Goal: Transaction & Acquisition: Purchase product/service

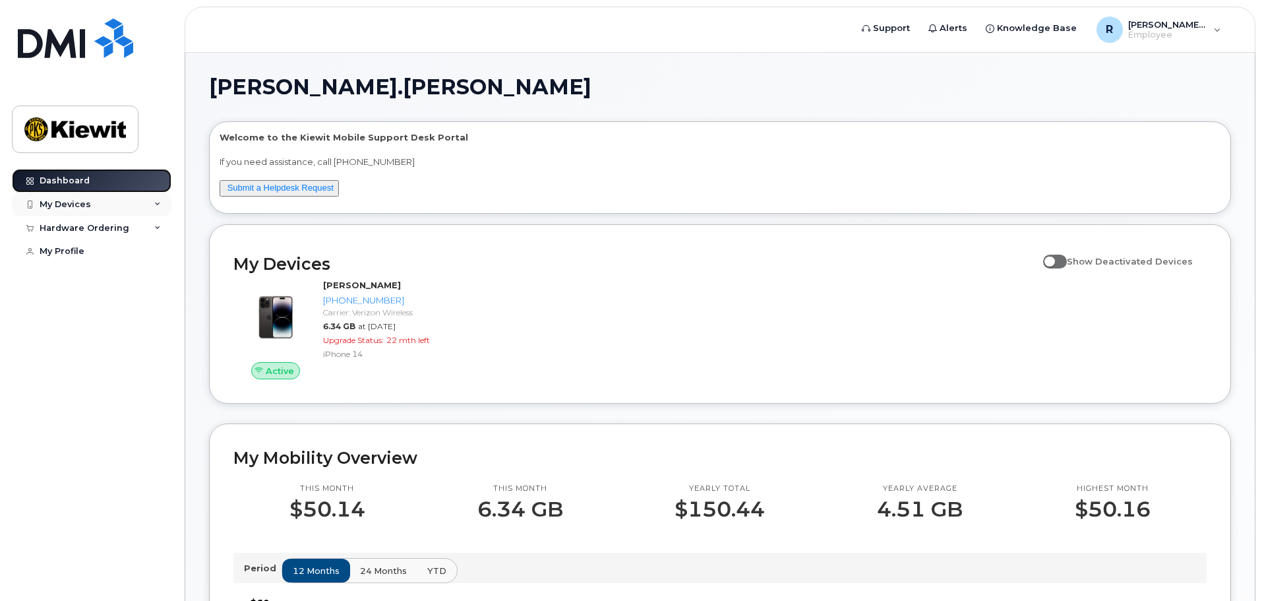
drag, startPoint x: 57, startPoint y: 191, endPoint x: 67, endPoint y: 208, distance: 19.5
click at [57, 191] on link "Dashboard" at bounding box center [92, 181] width 160 height 24
click at [81, 205] on div "My Devices" at bounding box center [65, 204] width 51 height 11
click at [163, 202] on div "My Devices" at bounding box center [92, 205] width 160 height 24
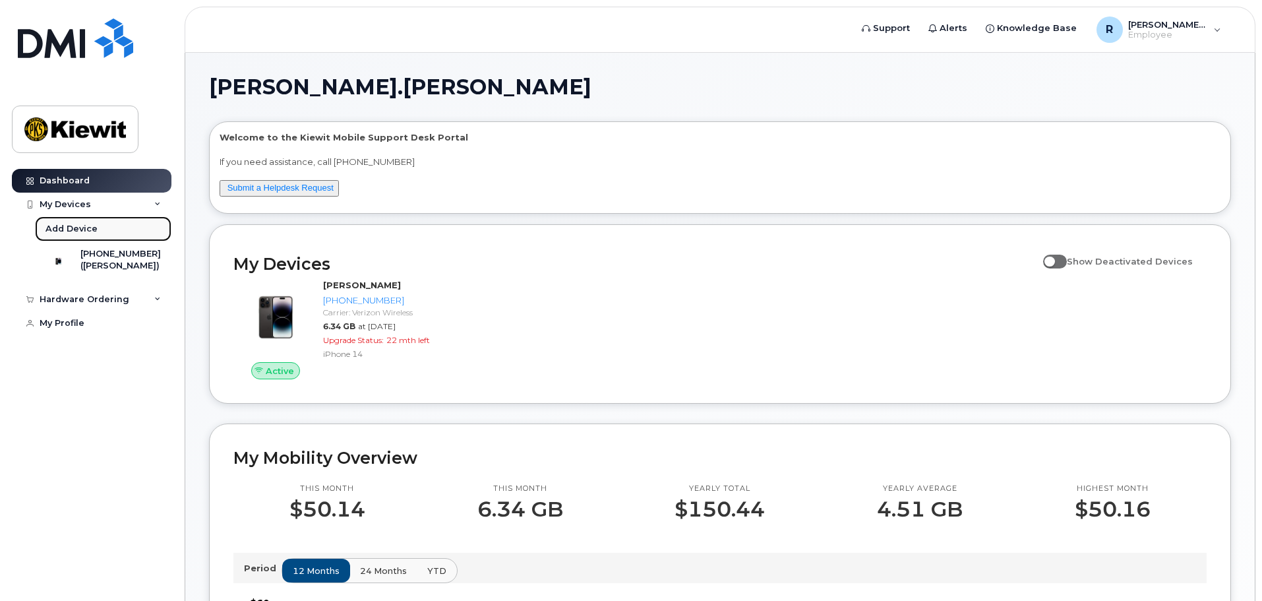
click at [73, 228] on div "Add Device" at bounding box center [72, 229] width 52 height 12
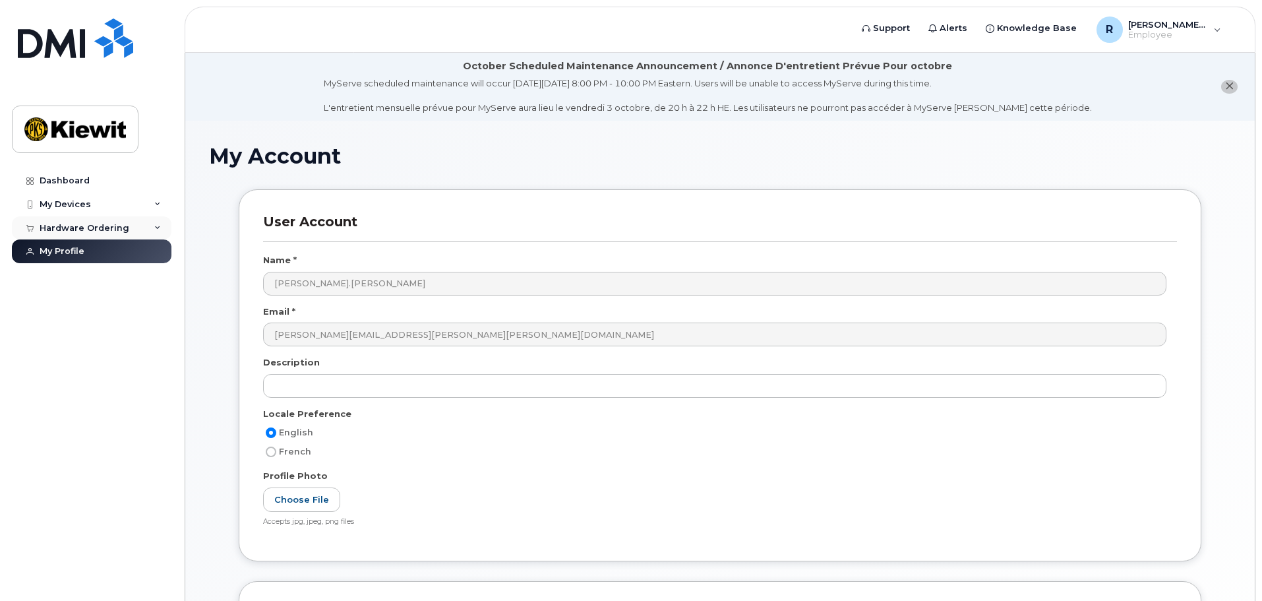
click at [122, 226] on div "Hardware Ordering" at bounding box center [85, 228] width 90 height 11
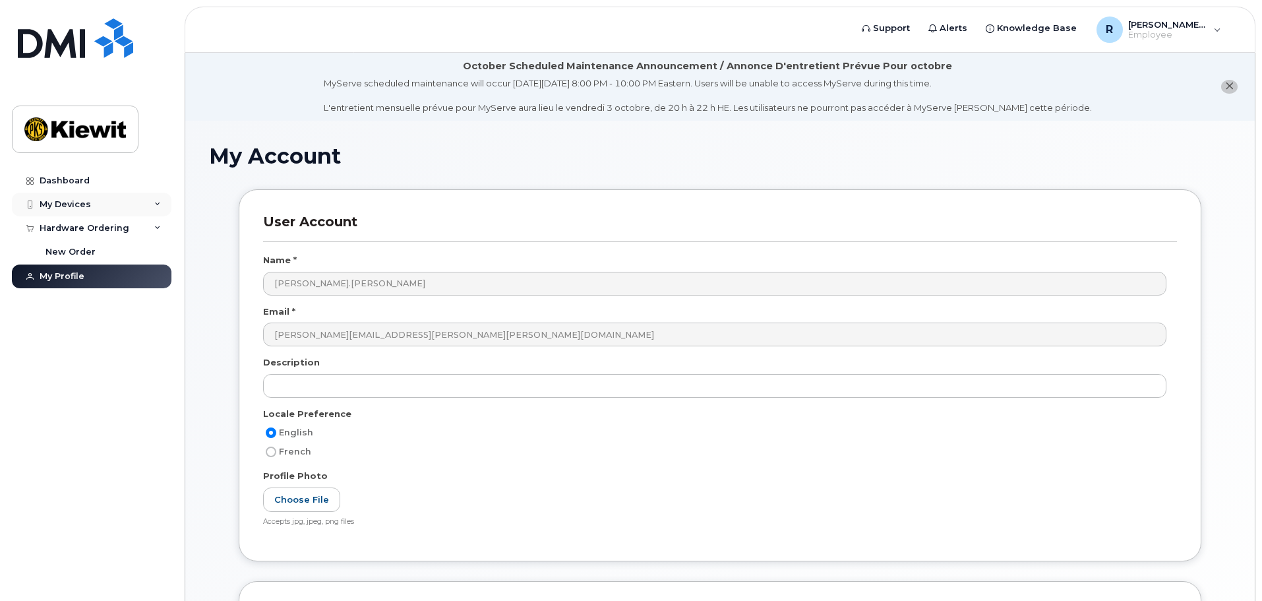
click at [157, 199] on div "My Devices" at bounding box center [92, 205] width 160 height 24
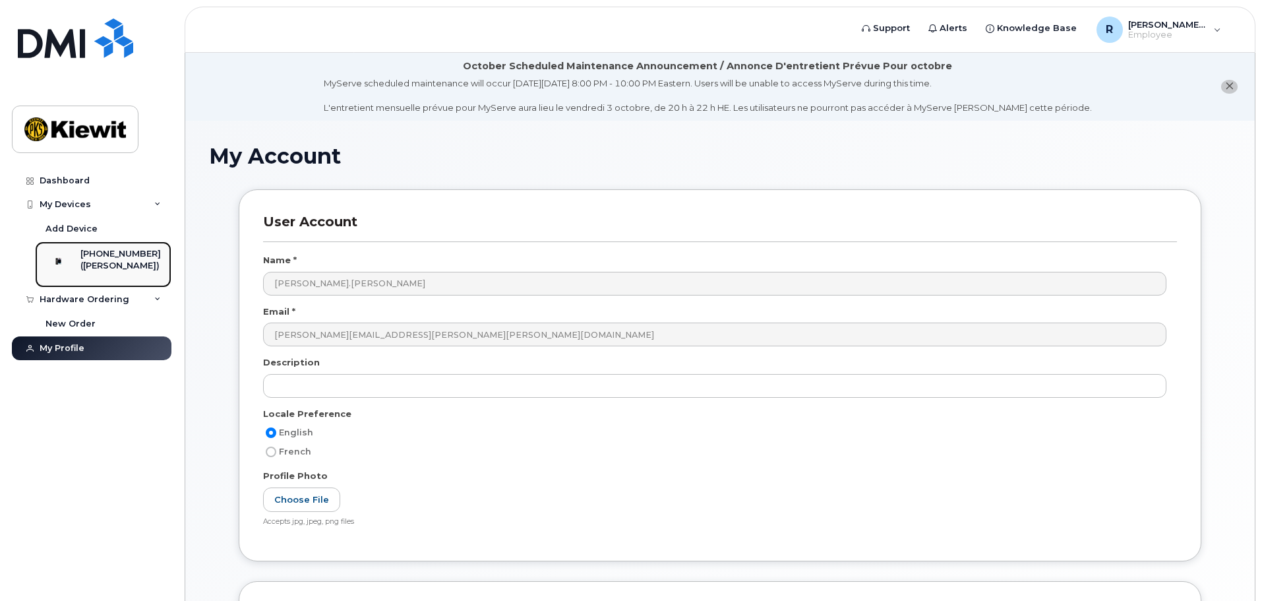
click at [109, 263] on div "([PERSON_NAME])" at bounding box center [120, 266] width 80 height 12
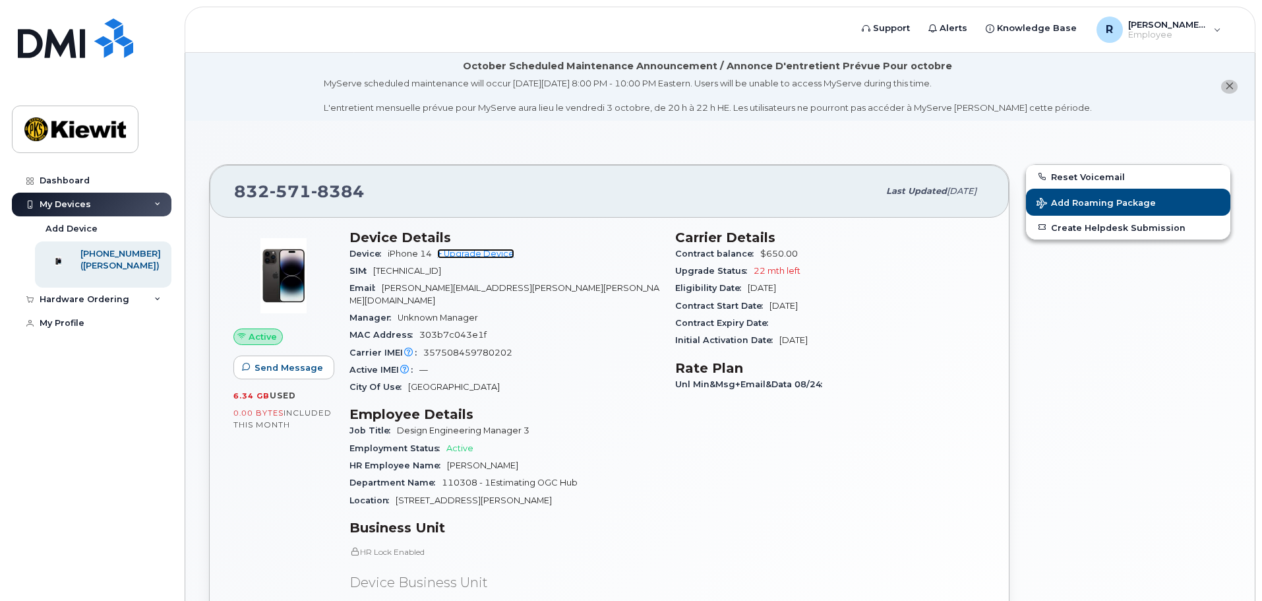
click at [498, 251] on link "+ Upgrade Device" at bounding box center [475, 254] width 77 height 10
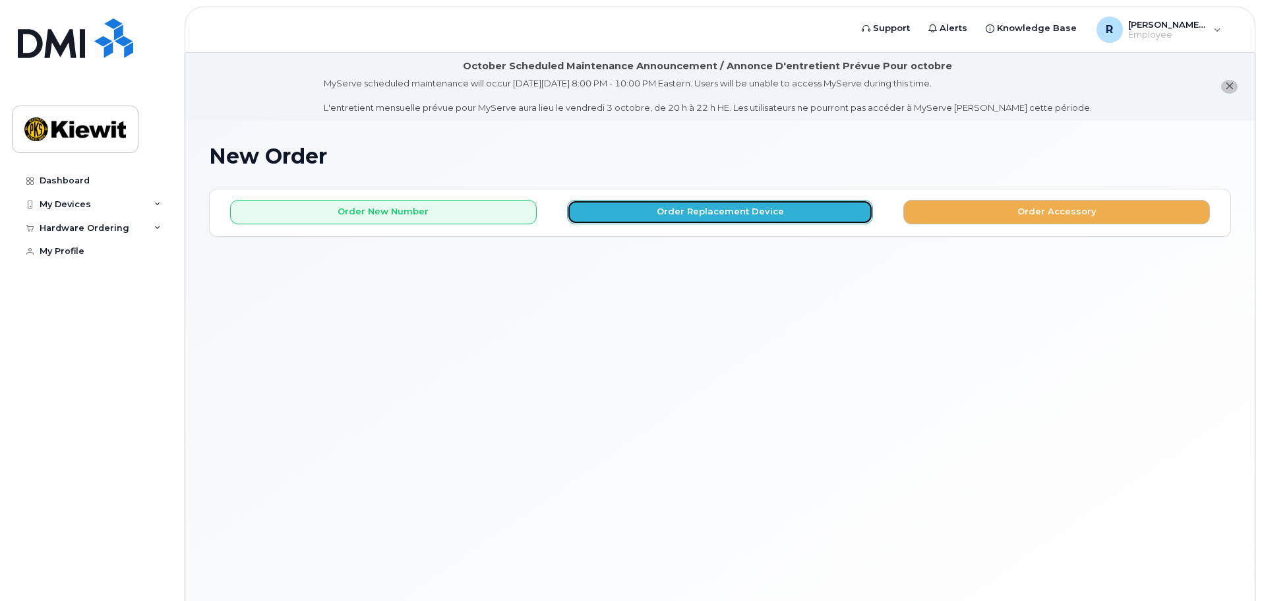
click at [722, 213] on button "Order Replacement Device" at bounding box center [720, 212] width 307 height 24
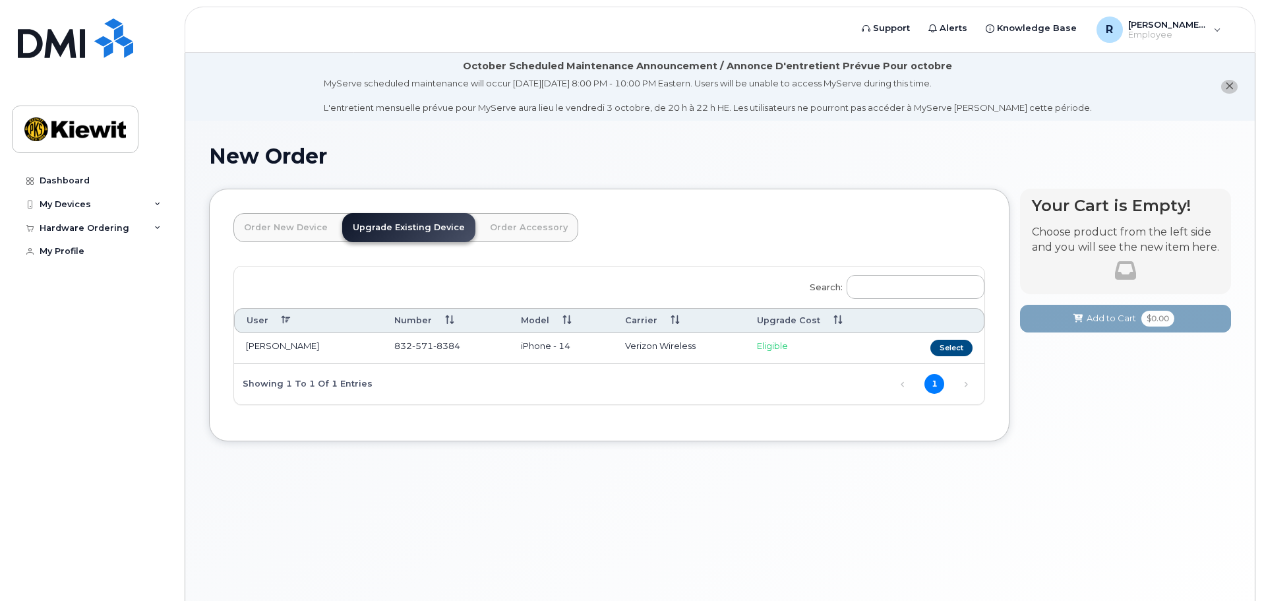
click at [951, 338] on td "Select" at bounding box center [938, 348] width 92 height 30
drag, startPoint x: 951, startPoint y: 344, endPoint x: 944, endPoint y: 345, distance: 7.4
click at [951, 344] on button "Select" at bounding box center [952, 348] width 42 height 16
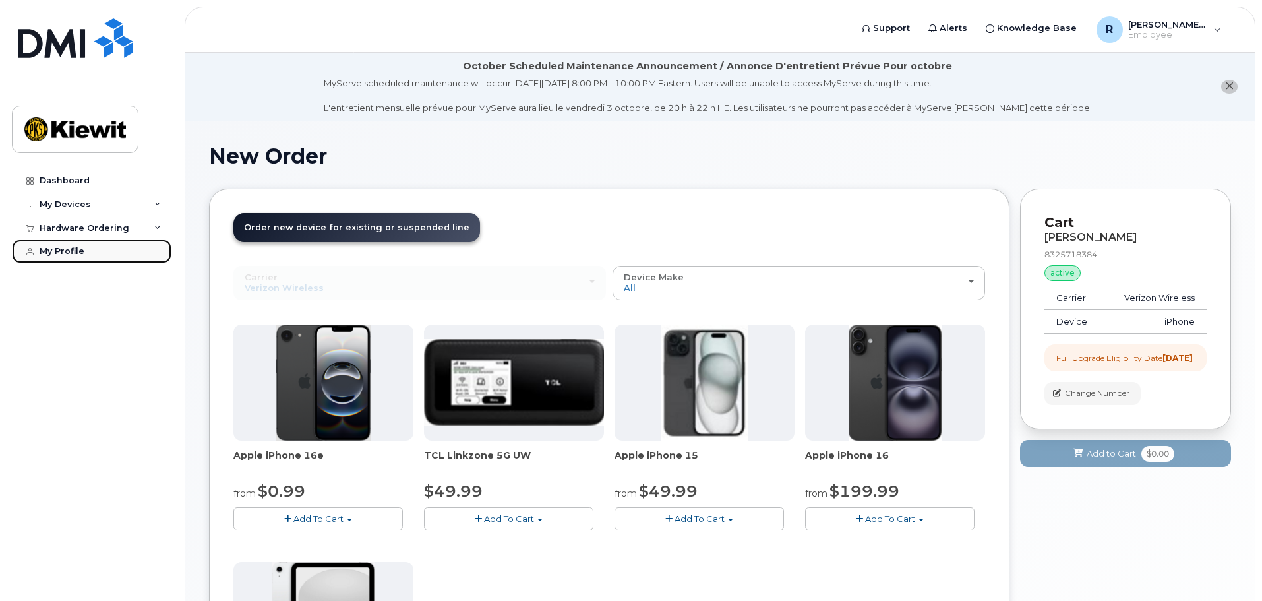
click at [62, 251] on div "My Profile" at bounding box center [62, 251] width 45 height 11
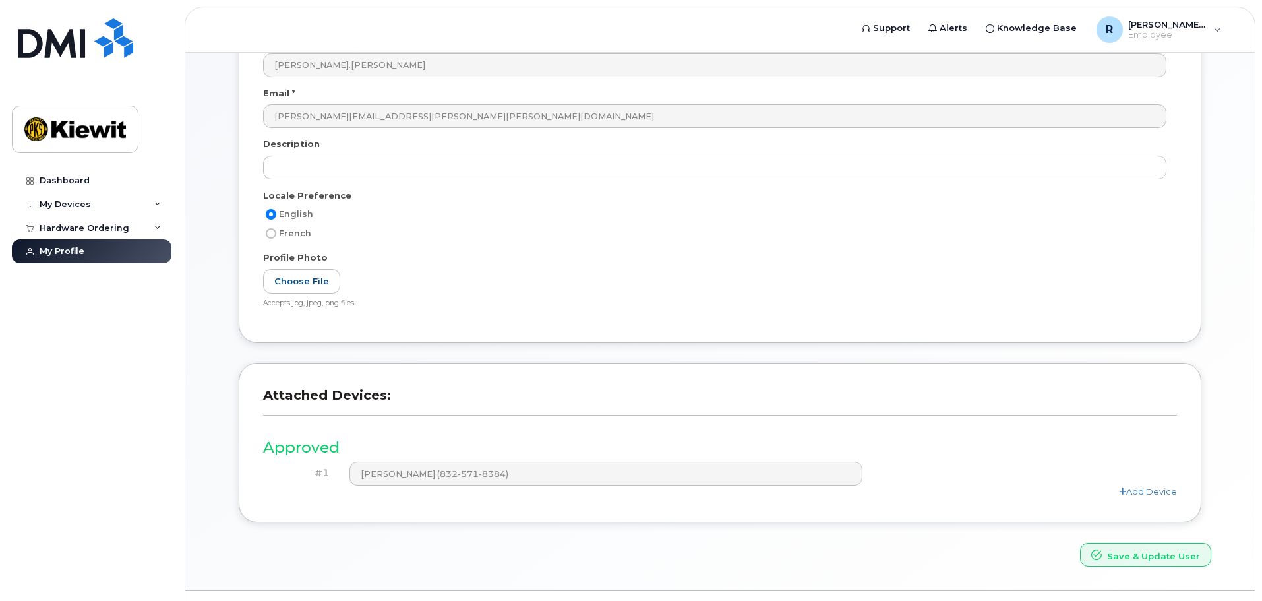
scroll to position [250, 0]
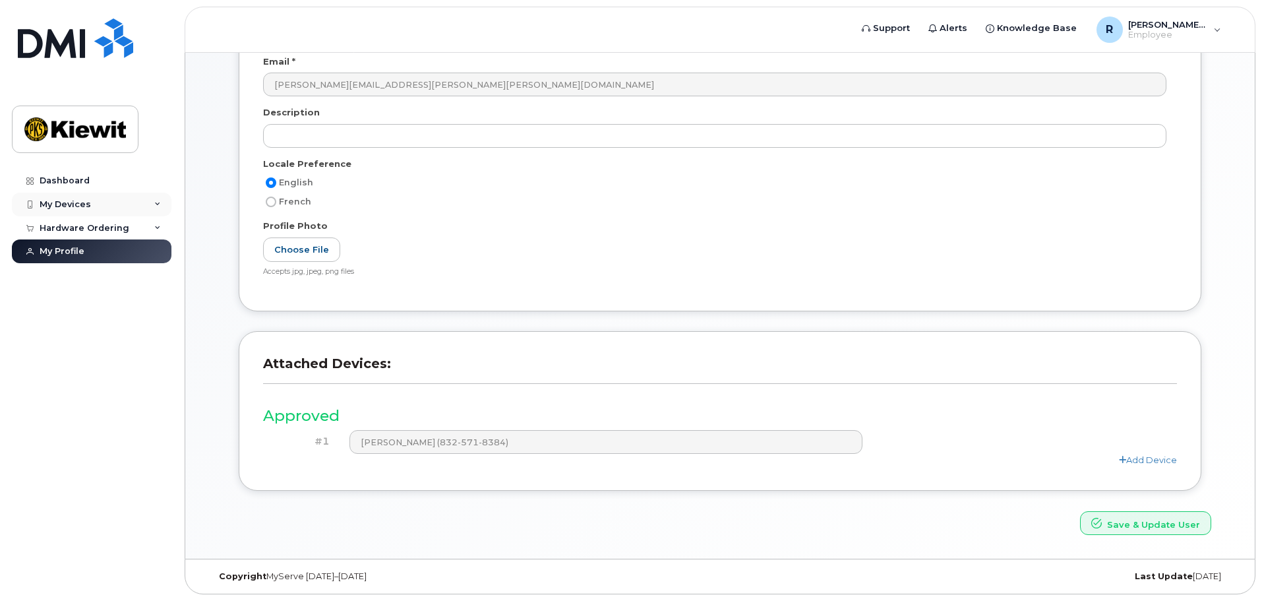
click at [71, 196] on div "My Devices" at bounding box center [92, 205] width 160 height 24
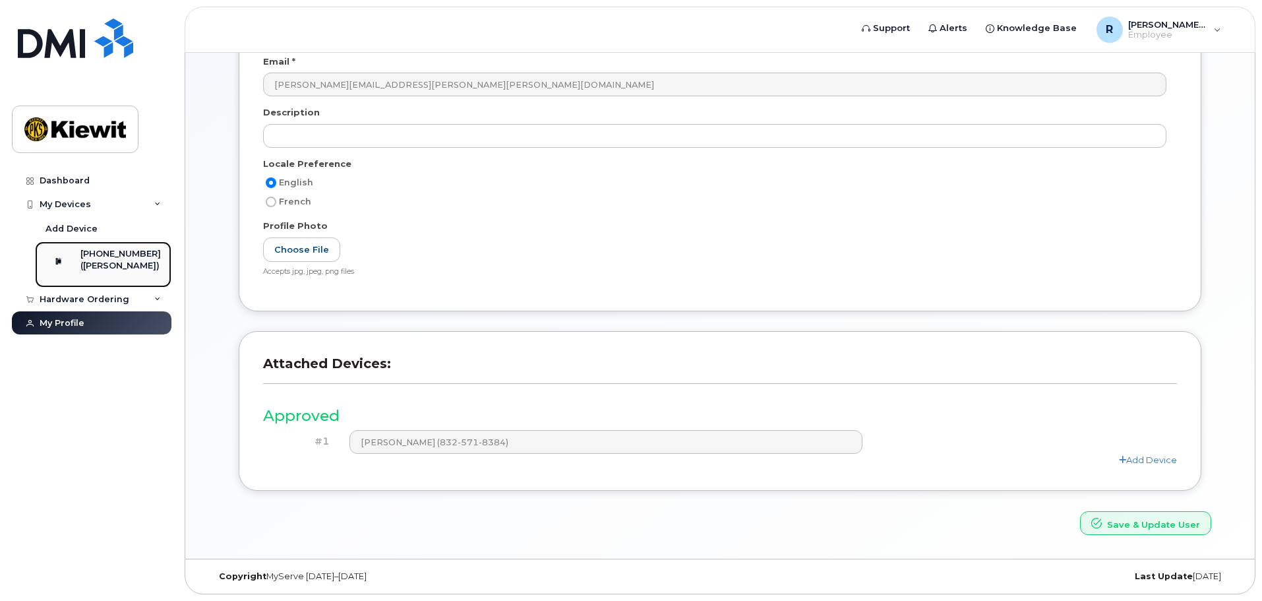
click at [117, 257] on div "[PHONE_NUMBER]" at bounding box center [120, 254] width 80 height 12
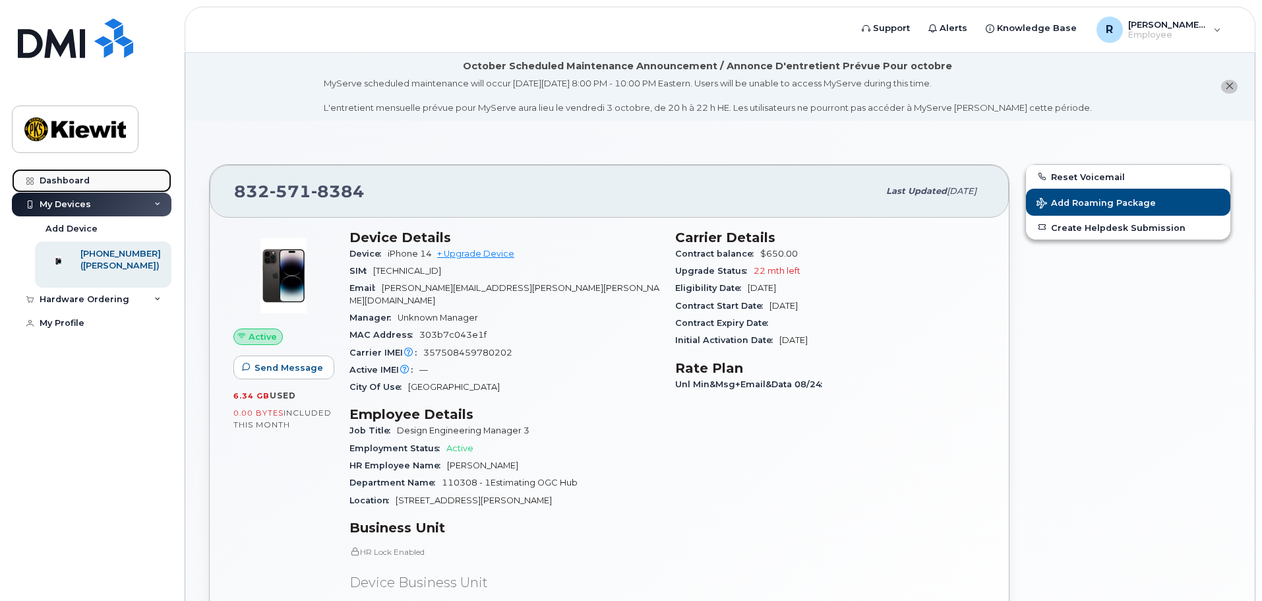
click at [71, 176] on div "Dashboard" at bounding box center [65, 180] width 50 height 11
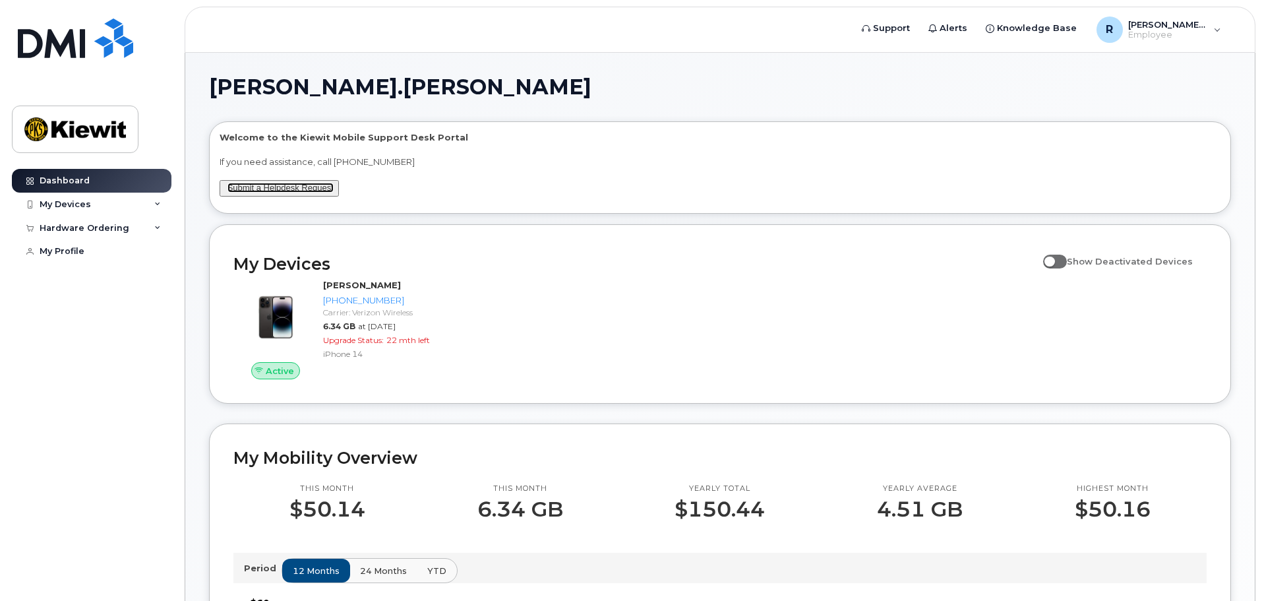
click at [272, 189] on link "Submit a Helpdesk Request" at bounding box center [281, 188] width 106 height 10
